Goal: Task Accomplishment & Management: Use online tool/utility

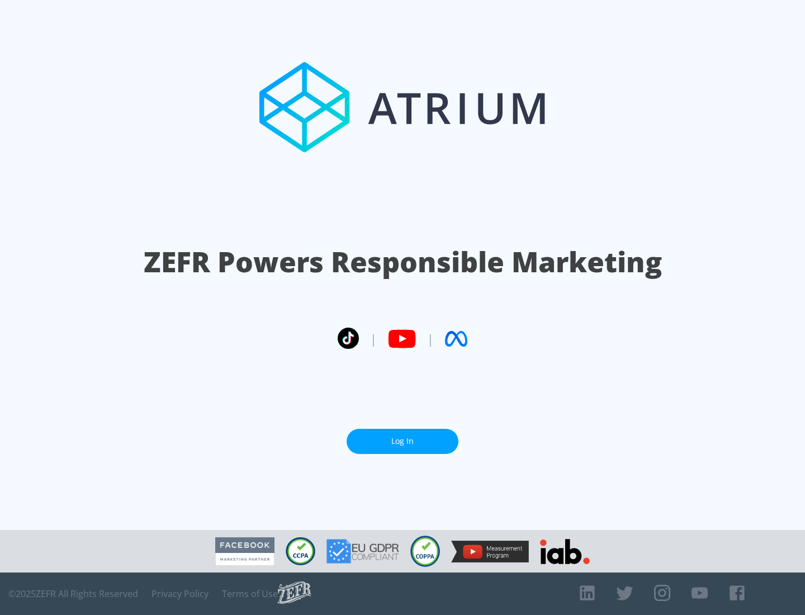
click at [402, 441] on link "Log In" at bounding box center [402, 441] width 112 height 25
